Goal: Task Accomplishment & Management: Use online tool/utility

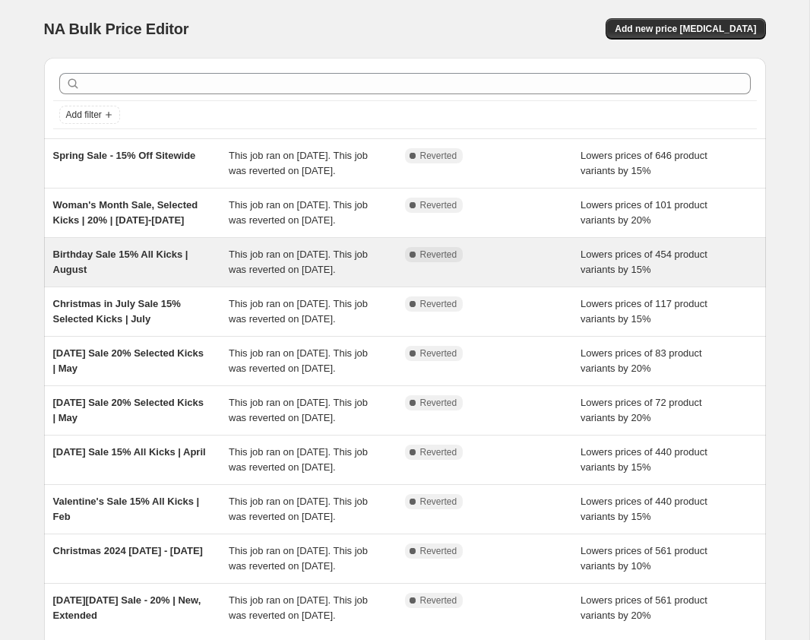
click at [176, 277] on div "Birthday Sale 15% All Kicks | August" at bounding box center [141, 262] width 176 height 30
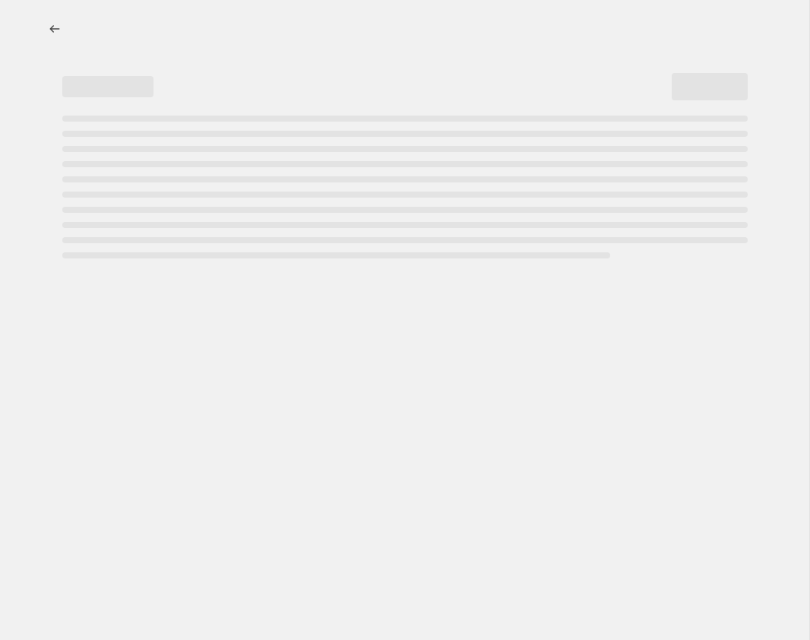
select select "percentage"
select select "collection"
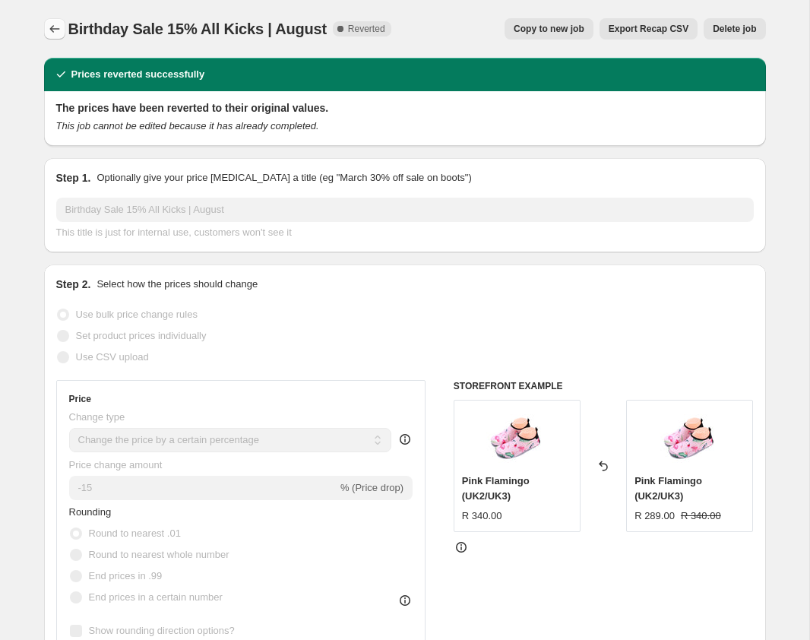
click at [48, 27] on icon "Price change jobs" at bounding box center [54, 28] width 15 height 15
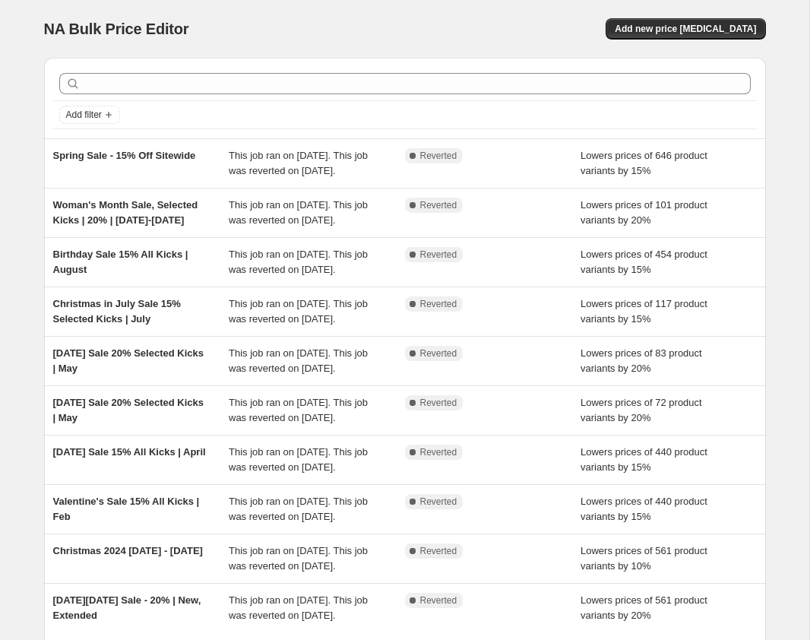
click at [244, 25] on div "NA Bulk Price Editor" at bounding box center [217, 28] width 347 height 21
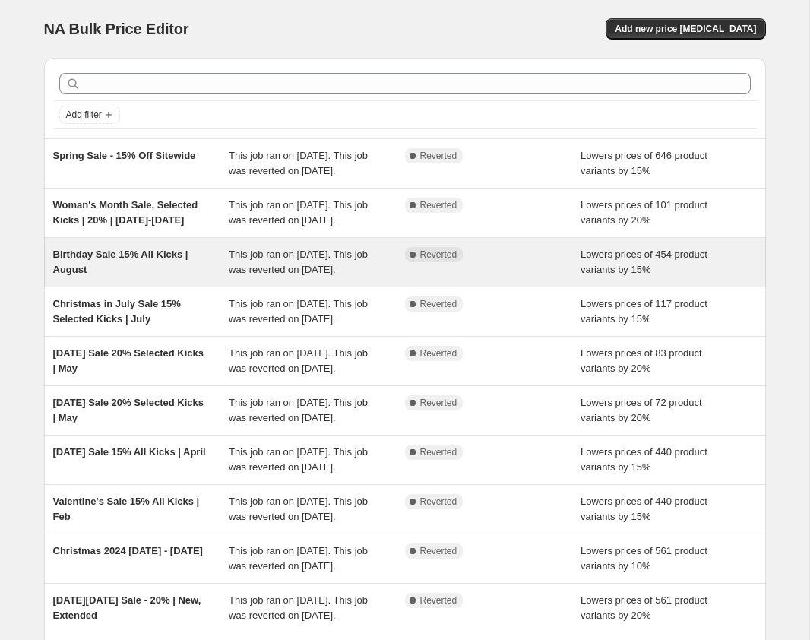
click at [511, 277] on div "Complete Reverted" at bounding box center [493, 262] width 176 height 30
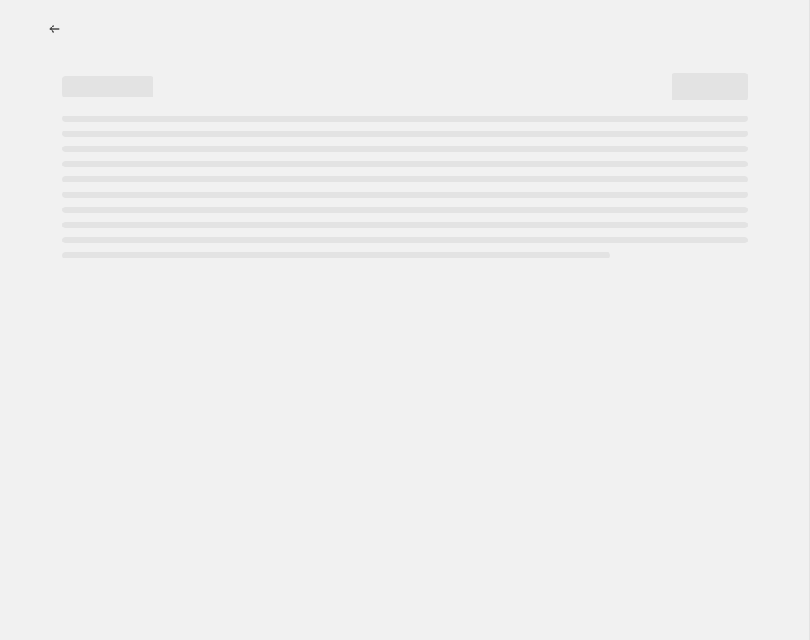
select select "percentage"
select select "collection"
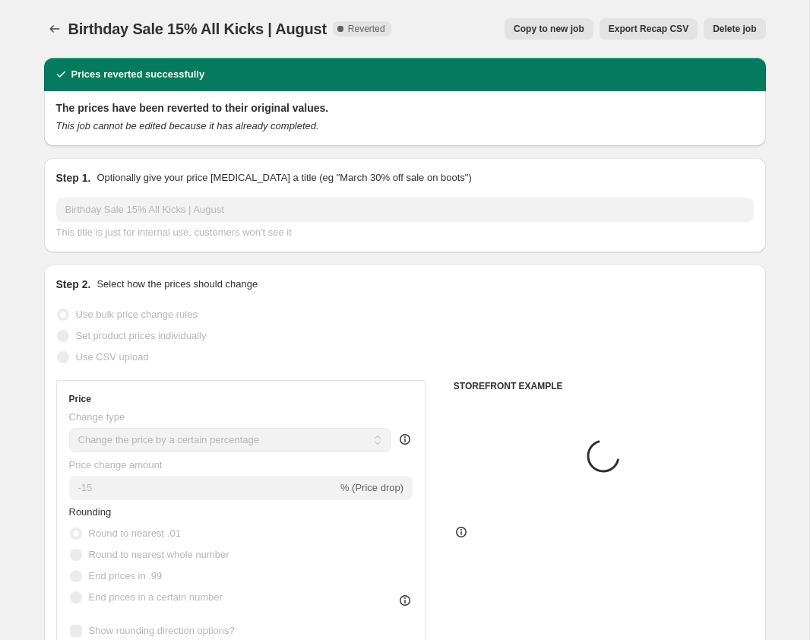
click at [557, 68] on div "Prices reverted successfully" at bounding box center [405, 74] width 704 height 15
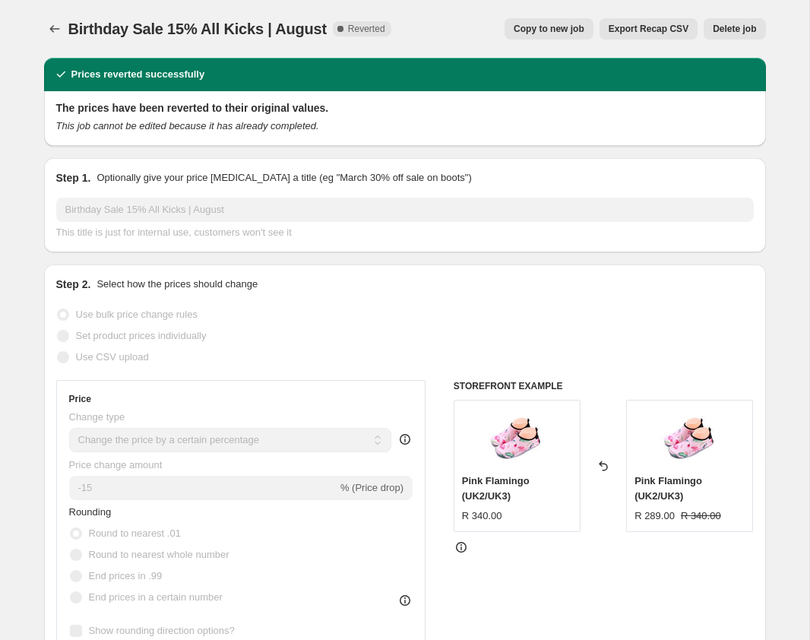
click at [467, 21] on div "Copy to new job Export Recap CSV Delete job" at bounding box center [585, 28] width 362 height 21
click at [542, 27] on span "Copy to new job" at bounding box center [549, 29] width 71 height 12
select select "percentage"
select select "collection"
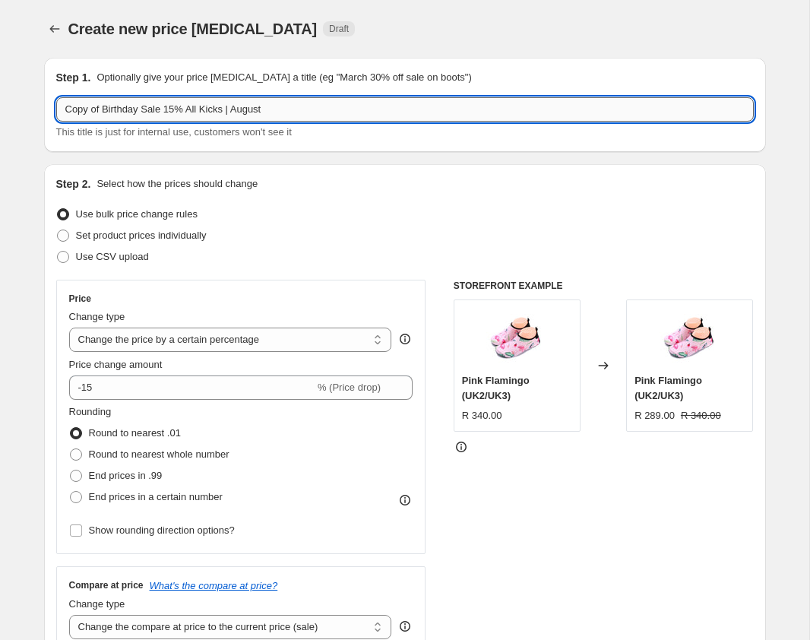
drag, startPoint x: 143, startPoint y: 109, endPoint x: 62, endPoint y: 109, distance: 81.3
click at [62, 109] on input "Copy of Birthday Sale 15% All Kicks | August" at bounding box center [405, 109] width 698 height 24
click at [265, 108] on input "Hello Sunshine Sale 15% All Kicks | August" at bounding box center [405, 109] width 698 height 24
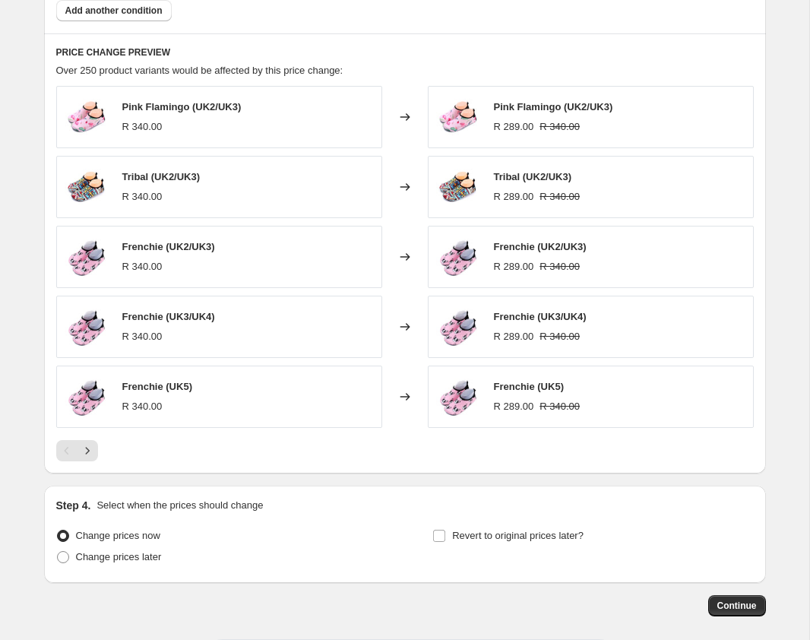
scroll to position [1047, 0]
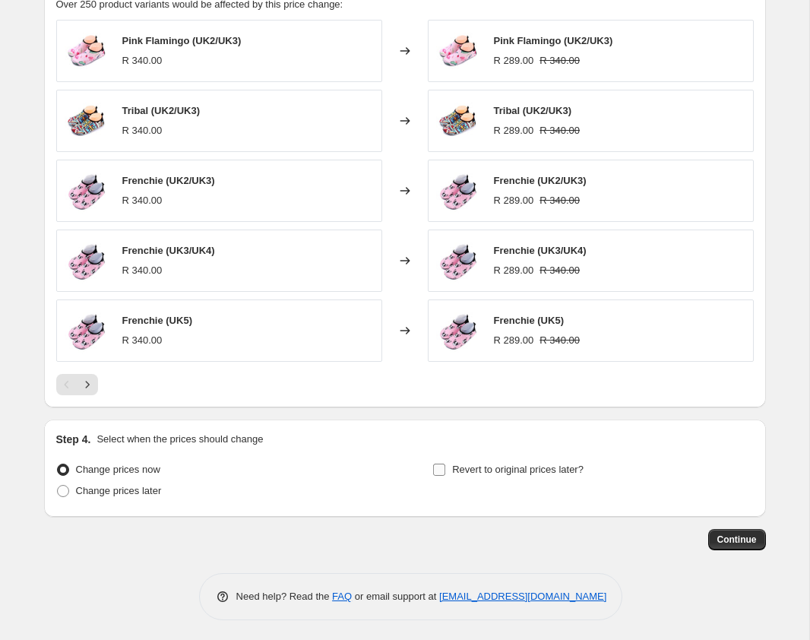
type input "Hello Sunshine Sale 15% All Kicks | October"
click at [440, 470] on input "Revert to original prices later?" at bounding box center [439, 470] width 12 height 12
checkbox input "true"
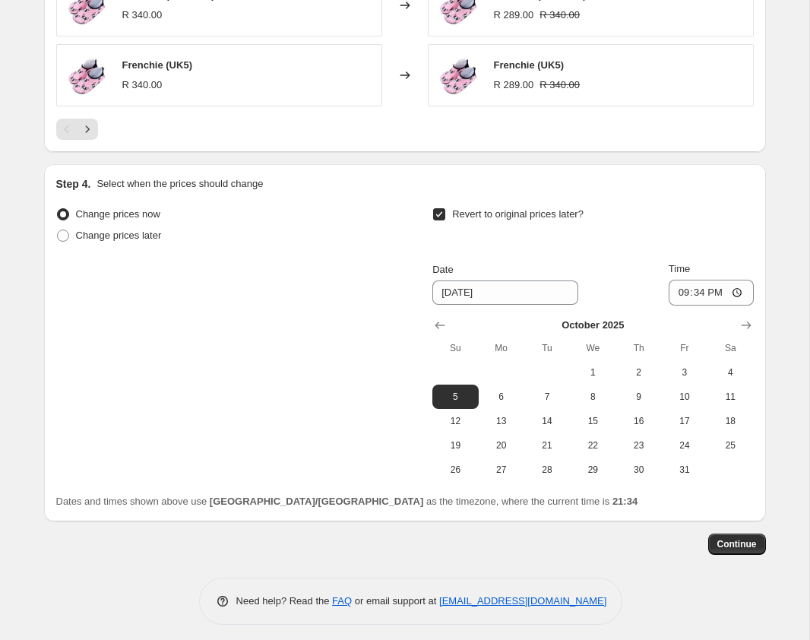
scroll to position [1307, 0]
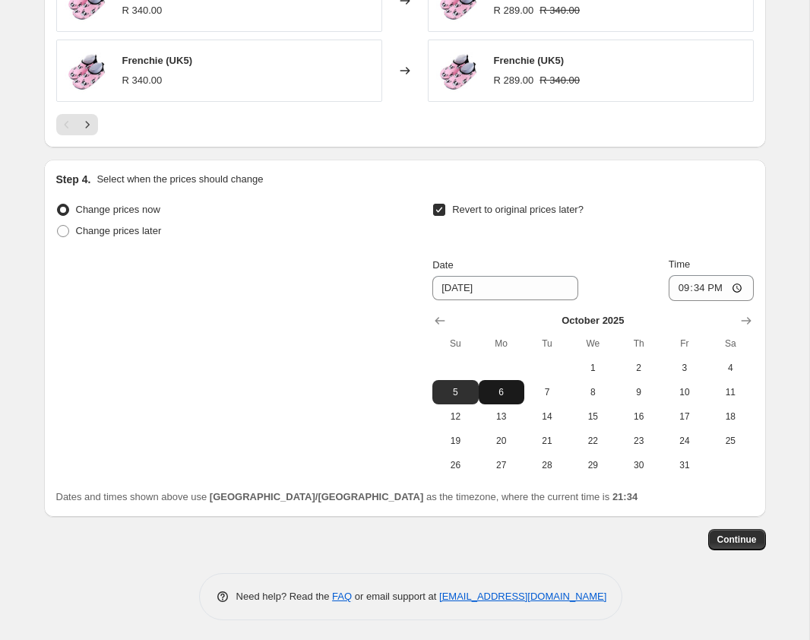
click at [508, 388] on span "6" at bounding box center [501, 392] width 33 height 12
type input "10/6/2025"
click at [508, 388] on span "6" at bounding box center [501, 392] width 33 height 12
click at [721, 287] on input "21:34" at bounding box center [711, 288] width 85 height 26
click at [698, 287] on input "21:34" at bounding box center [711, 288] width 85 height 26
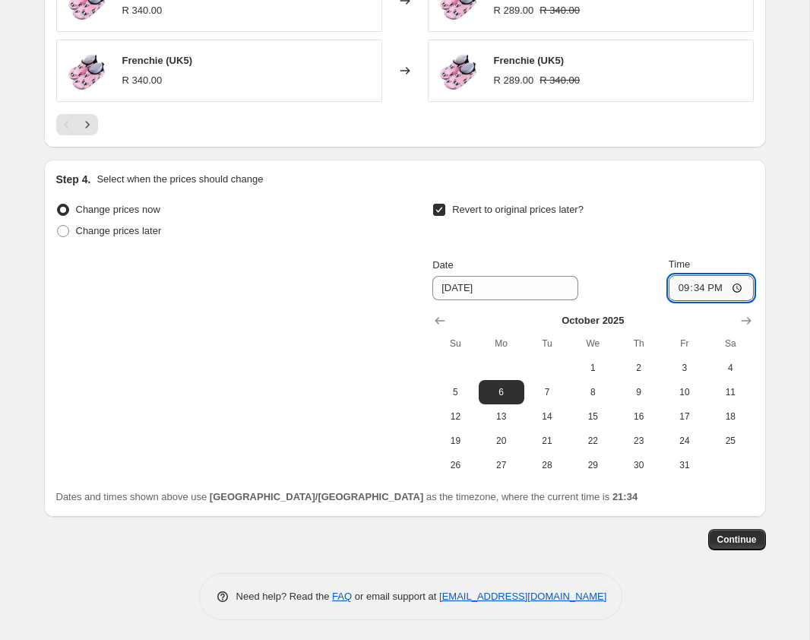
click at [740, 284] on input "21:34" at bounding box center [711, 288] width 85 height 26
click at [740, 284] on input "21:34" at bounding box center [711, 289] width 85 height 26
type input "00:05"
click at [328, 312] on div "Change prices now Change prices later Revert to original prices later? Date 10/…" at bounding box center [405, 339] width 698 height 278
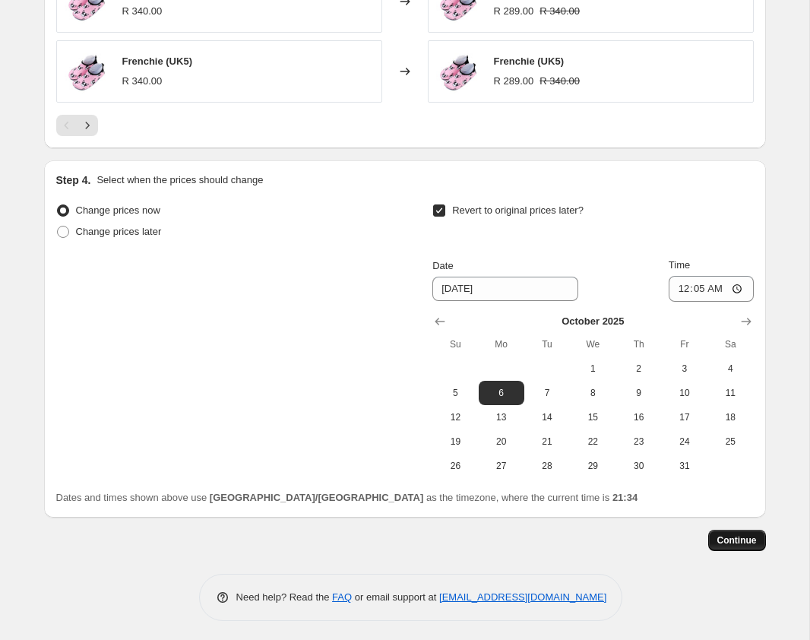
click at [742, 540] on span "Continue" at bounding box center [737, 540] width 40 height 12
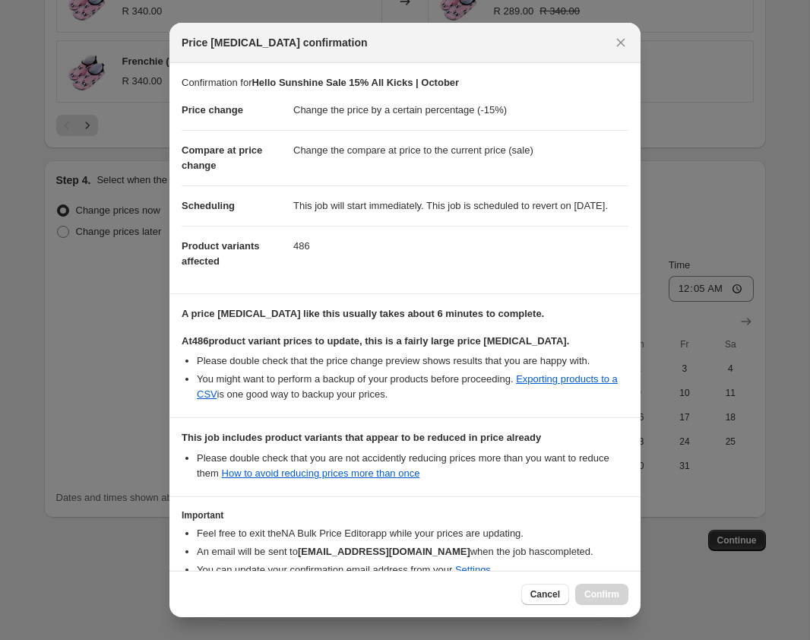
scroll to position [97, 0]
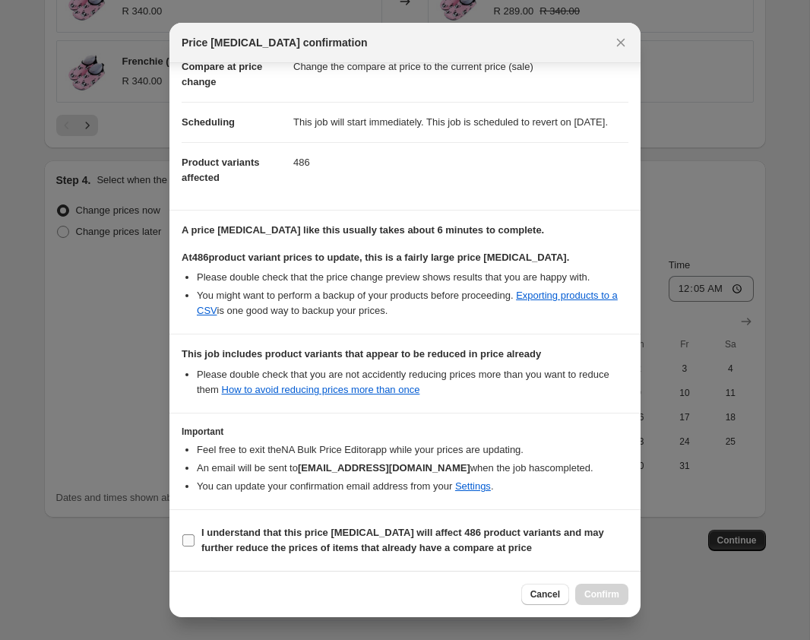
click at [188, 537] on input "I understand that this price change job will affect 486 product variants and ma…" at bounding box center [188, 540] width 12 height 12
checkbox input "true"
click at [603, 597] on span "Confirm" at bounding box center [601, 594] width 35 height 12
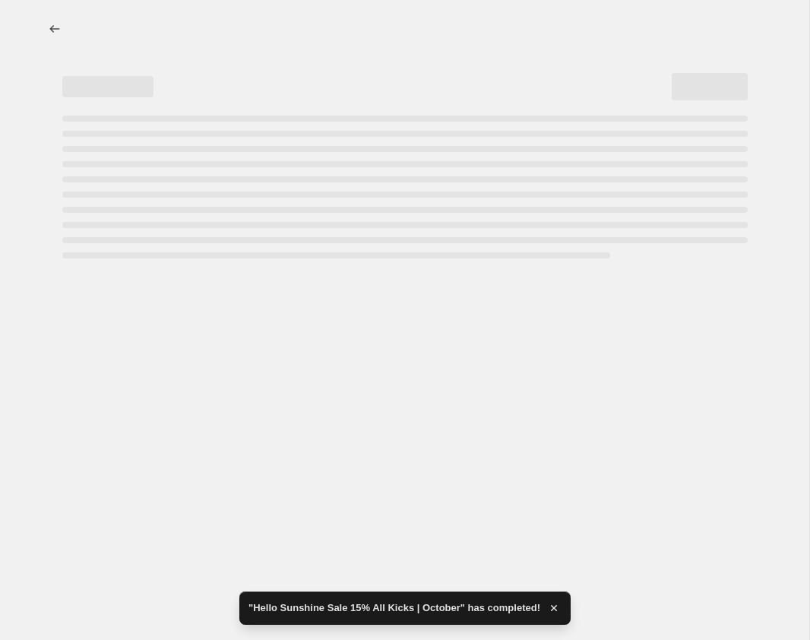
select select "percentage"
select select "collection"
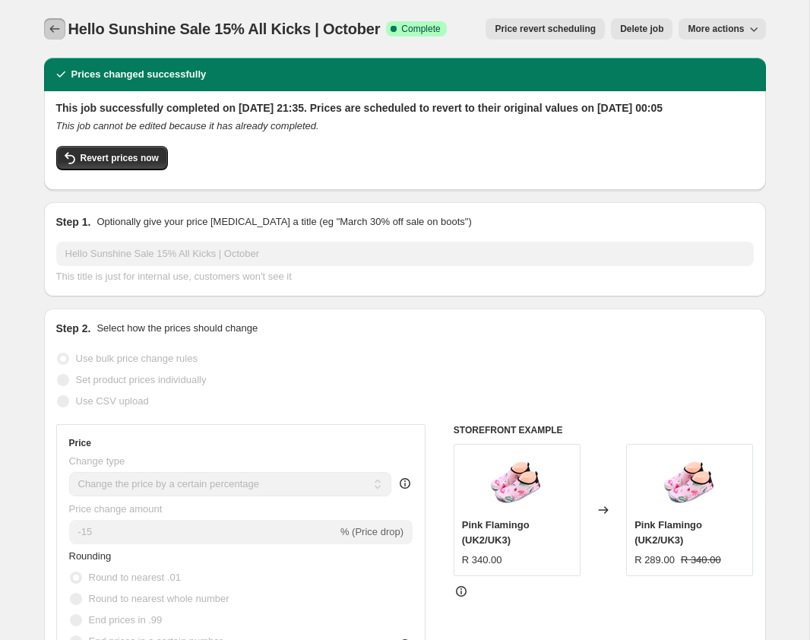
click at [56, 29] on icon "Price change jobs" at bounding box center [54, 29] width 10 height 8
